Goal: Find specific page/section: Find specific page/section

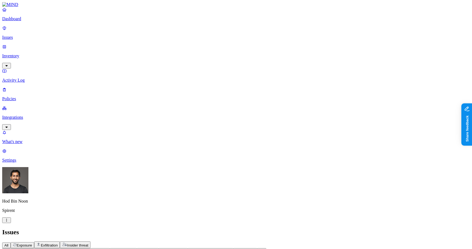
scroll to position [146, 54]
click at [18, 7] on img at bounding box center [10, 4] width 16 height 5
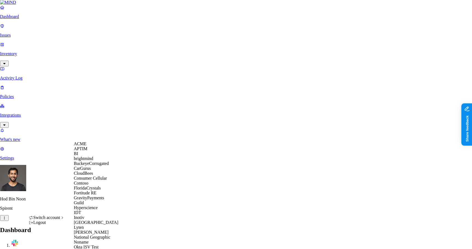
click at [98, 147] on div "ACME" at bounding box center [100, 144] width 53 height 5
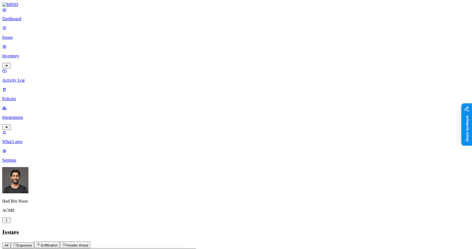
scroll to position [146, 0]
click at [39, 147] on nav "Dashboard Issues Inventory Activity Log Policies Integrations What's new 1 Sett…" at bounding box center [236, 85] width 468 height 156
